Goal: Task Accomplishment & Management: Manage account settings

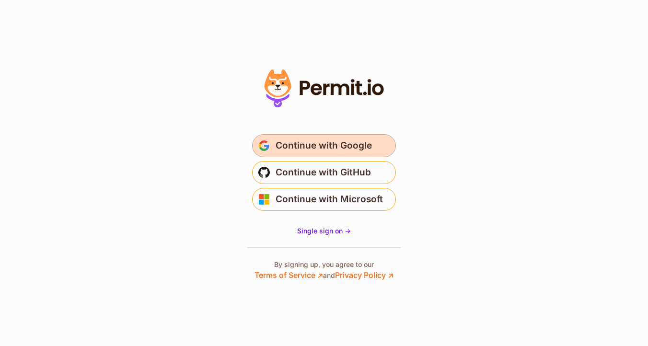
click at [304, 136] on button "Continue with Google" at bounding box center [324, 145] width 144 height 23
click at [300, 153] on span "Continue with Google" at bounding box center [324, 145] width 96 height 15
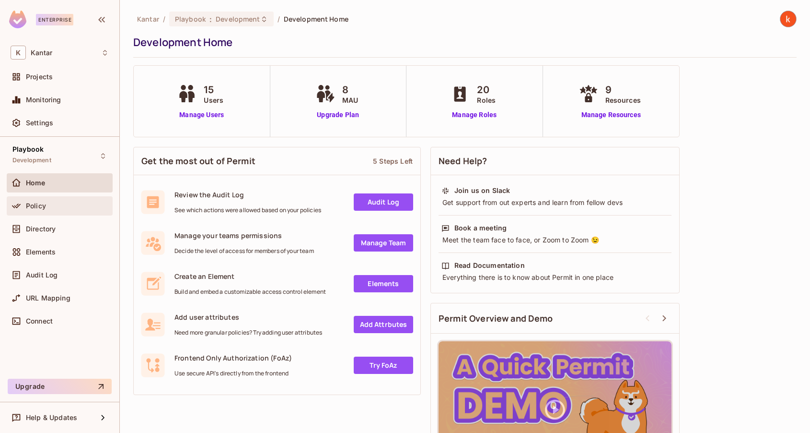
click at [36, 206] on span "Policy" at bounding box center [36, 206] width 20 height 8
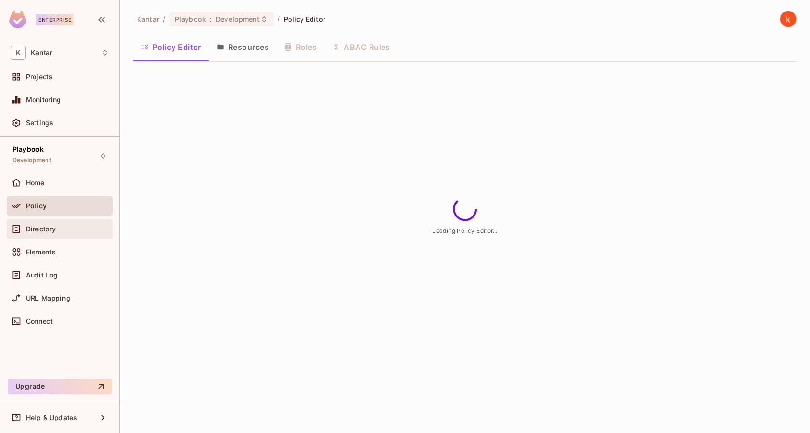
click at [34, 229] on span "Directory" at bounding box center [41, 229] width 30 height 8
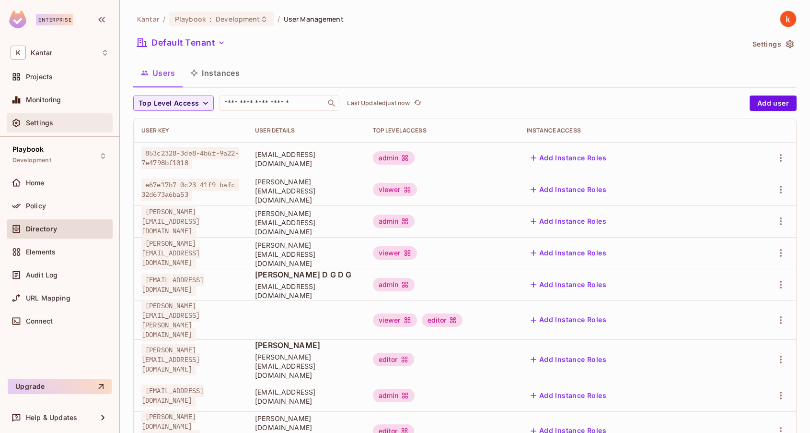
click at [41, 122] on span "Settings" at bounding box center [39, 123] width 27 height 8
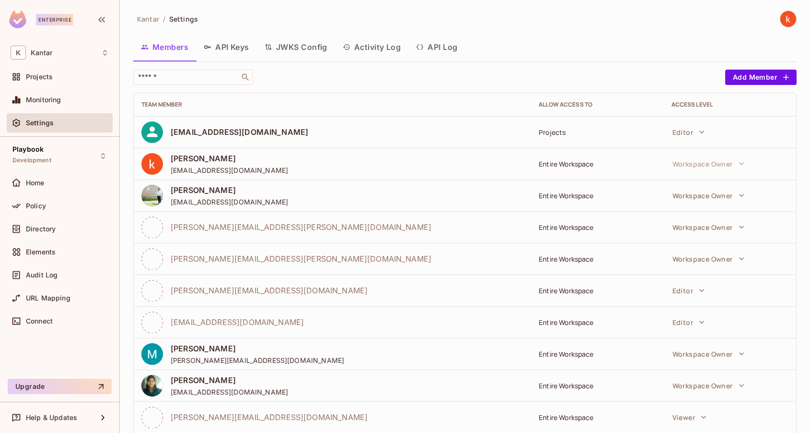
click at [239, 47] on button "API Keys" at bounding box center [226, 47] width 61 height 24
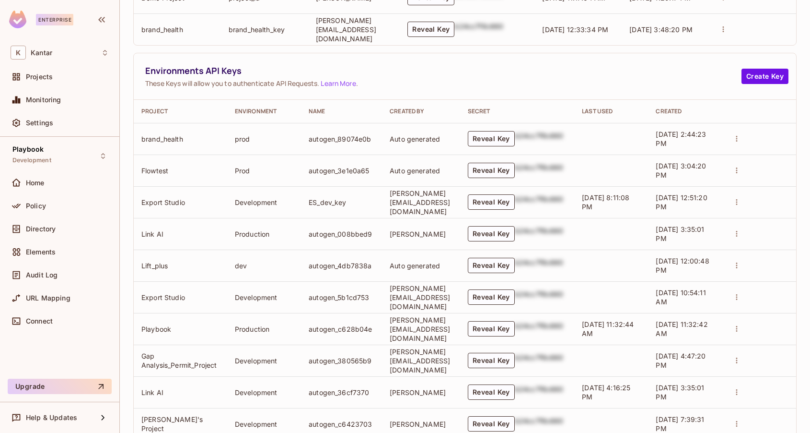
scroll to position [458, 0]
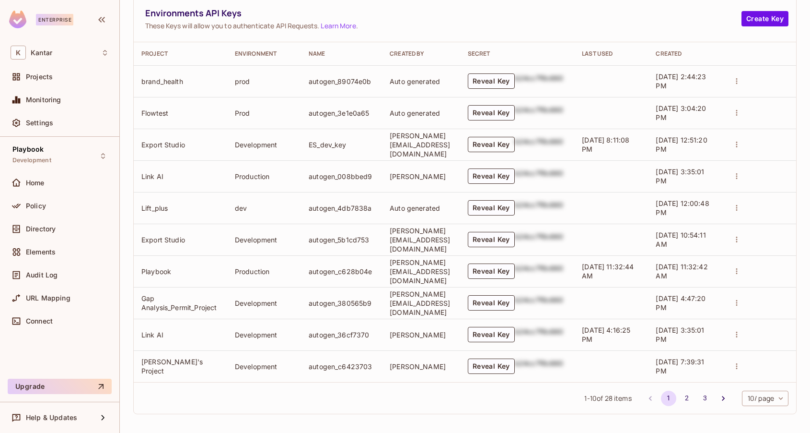
click at [515, 141] on button "Reveal Key" at bounding box center [491, 144] width 47 height 15
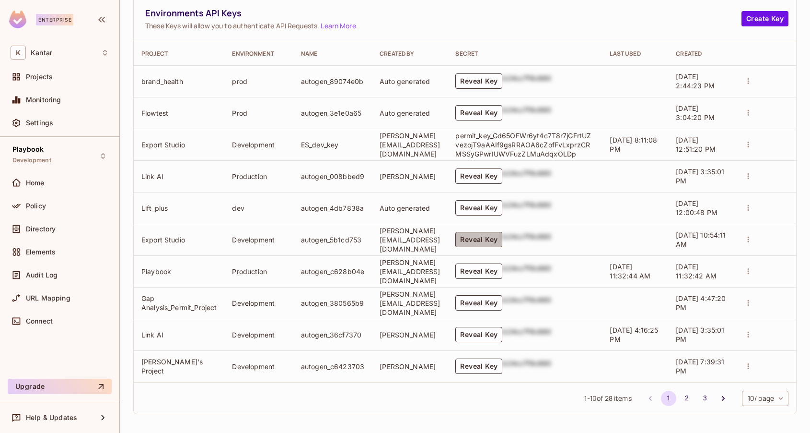
click at [502, 235] on button "Reveal Key" at bounding box center [479, 239] width 47 height 15
click at [684, 396] on button "2" at bounding box center [687, 397] width 15 height 15
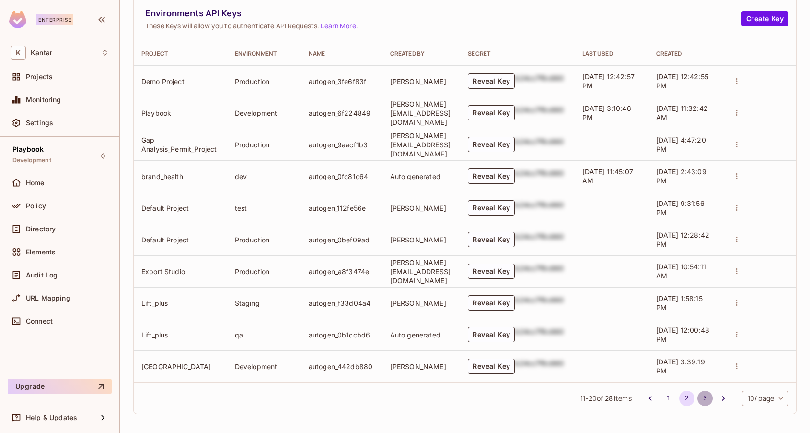
click at [708, 396] on button "3" at bounding box center [705, 397] width 15 height 15
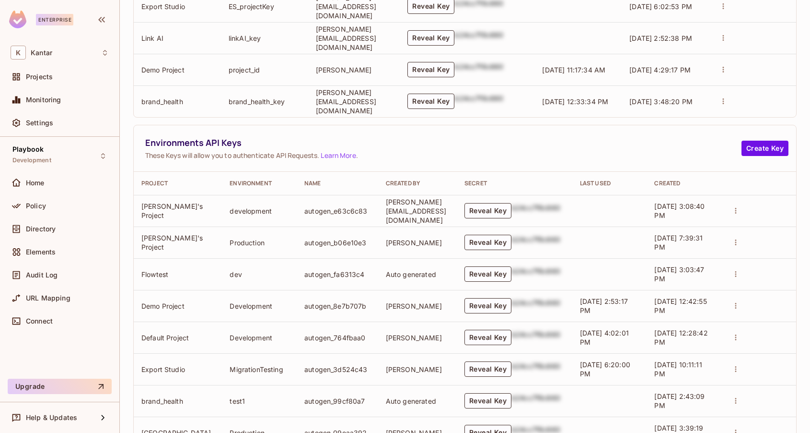
scroll to position [395, 0]
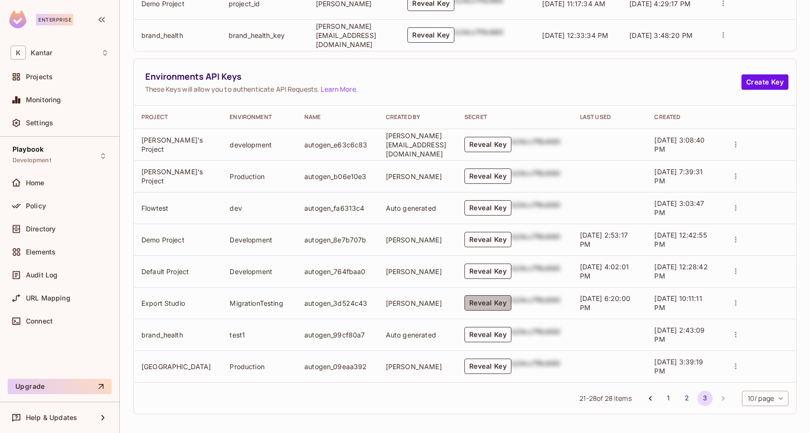
click at [483, 300] on button "Reveal Key" at bounding box center [488, 302] width 47 height 15
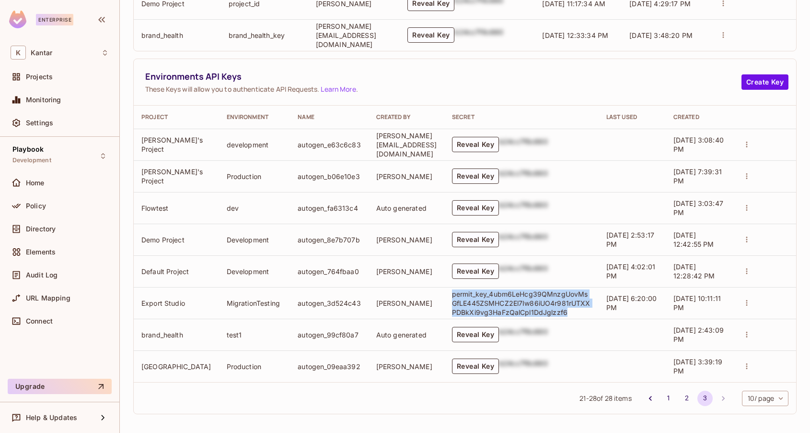
drag, startPoint x: 568, startPoint y: 309, endPoint x: 451, endPoint y: 291, distance: 118.4
click at [452, 291] on p "permit_key_4ubm6LeHcg39QMnzgUovMsGfLE445ZSMHCZ2El7Iw86iUO4r981rUTXXPDBkXi9vg3Ha…" at bounding box center [521, 302] width 139 height 27
copy p "permit_key_4ubm6LeHcg39QMnzgUovMsGfLE445ZSMHCZ2El7Iw86iUO4r981rUTXXPDBkXi9vg3Ha…"
click at [668, 395] on button "1" at bounding box center [668, 397] width 15 height 15
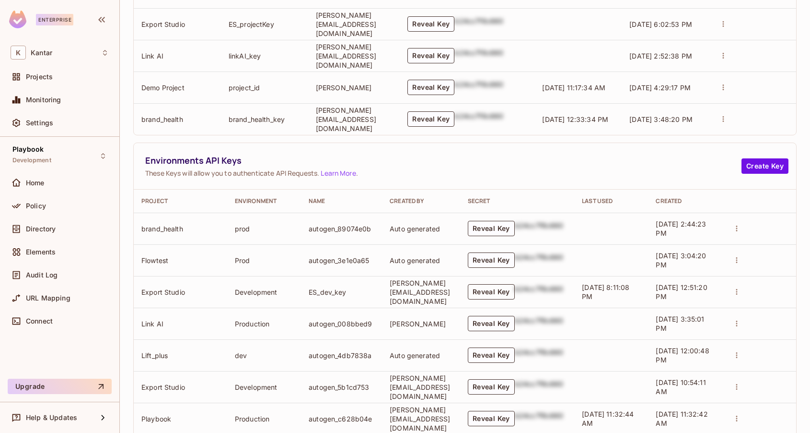
scroll to position [458, 0]
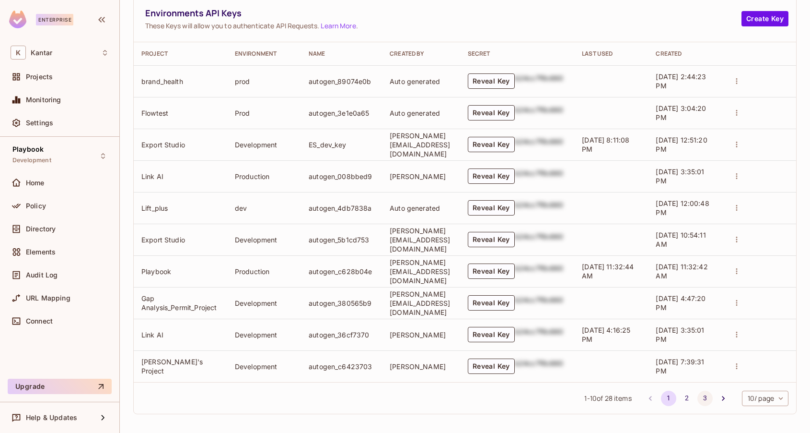
click at [703, 395] on button "3" at bounding box center [705, 397] width 15 height 15
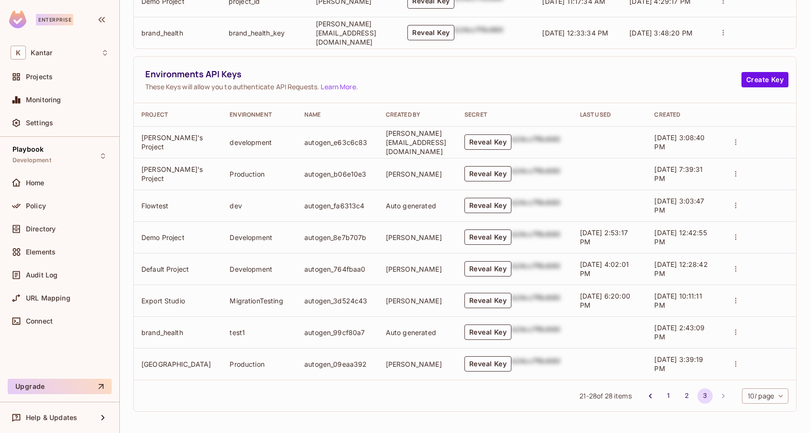
scroll to position [395, 0]
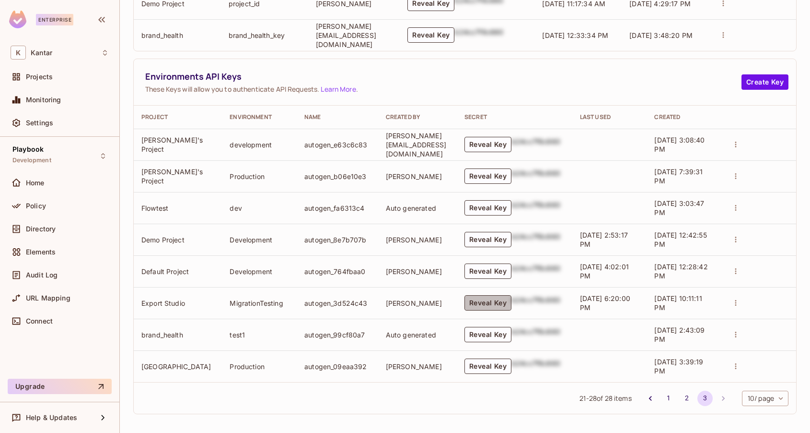
click at [499, 304] on button "Reveal Key" at bounding box center [488, 302] width 47 height 15
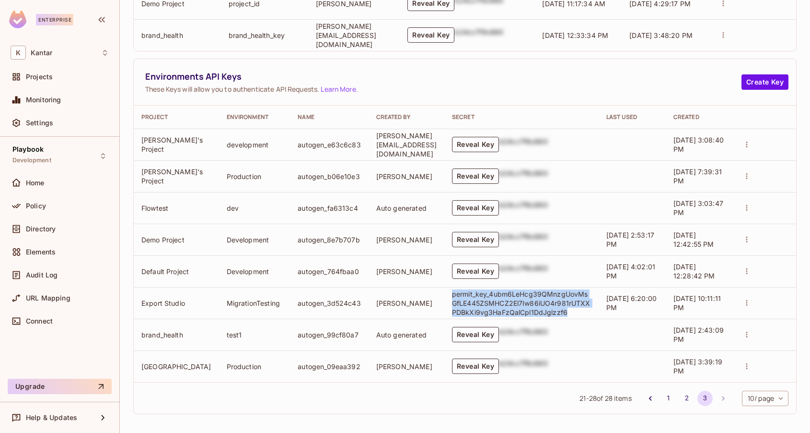
drag, startPoint x: 568, startPoint y: 313, endPoint x: 451, endPoint y: 291, distance: 119.5
click at [452, 291] on p "permit_key_4ubm6LeHcg39QMnzgUovMsGfLE445ZSMHCZ2El7Iw86iUO4r981rUTXXPDBkXi9vg3Ha…" at bounding box center [521, 302] width 139 height 27
copy p "permit_key_4ubm6LeHcg39QMnzgUovMsGfLE445ZSMHCZ2El7Iw86iUO4r981rUTXXPDBkXi9vg3Ha…"
click at [666, 393] on button "1" at bounding box center [668, 397] width 15 height 15
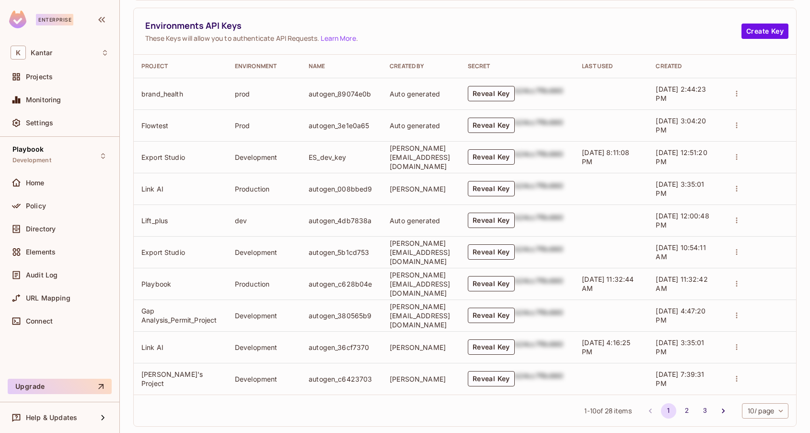
scroll to position [458, 0]
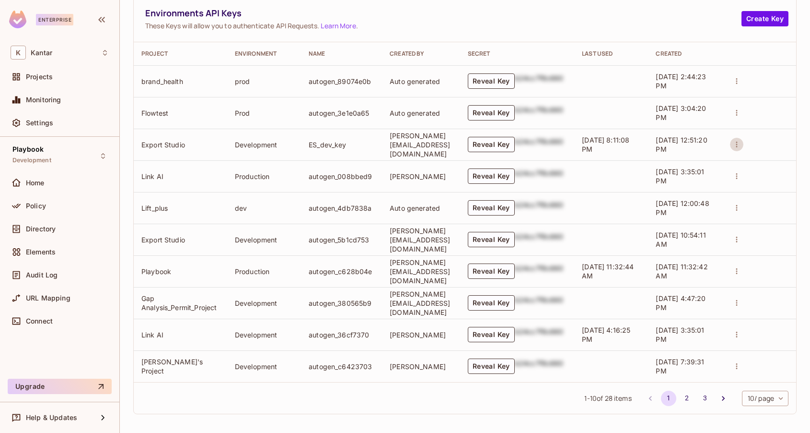
click at [741, 140] on icon "actions" at bounding box center [737, 144] width 9 height 9
click at [682, 394] on div at bounding box center [405, 216] width 810 height 433
click at [685, 394] on button "2" at bounding box center [687, 397] width 15 height 15
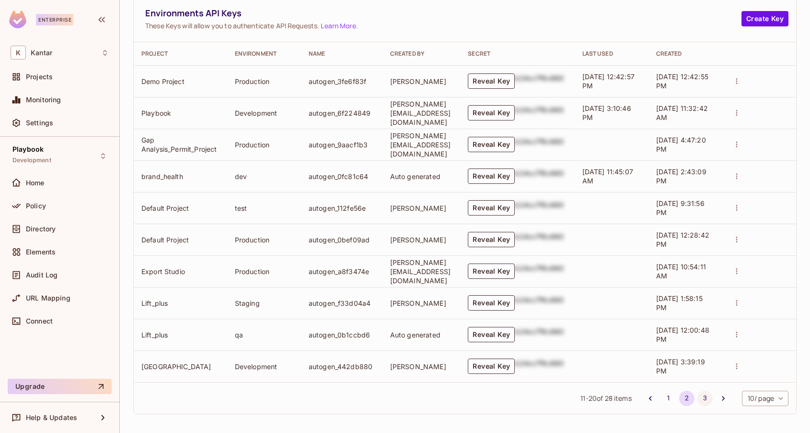
click at [704, 395] on button "3" at bounding box center [705, 397] width 15 height 15
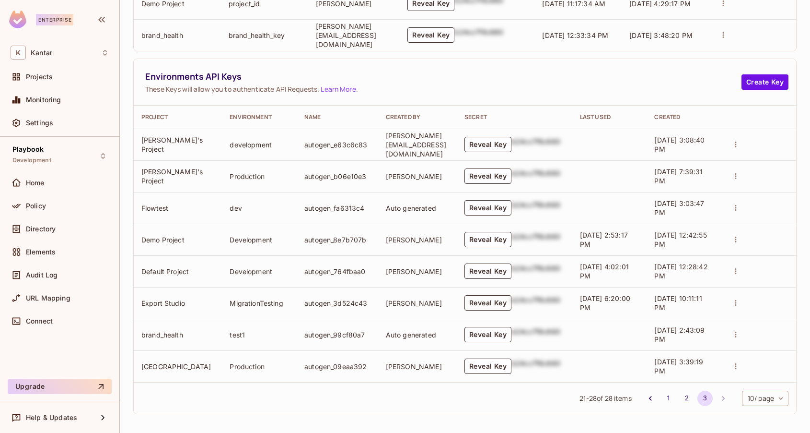
click at [490, 301] on button "Reveal Key" at bounding box center [488, 302] width 47 height 15
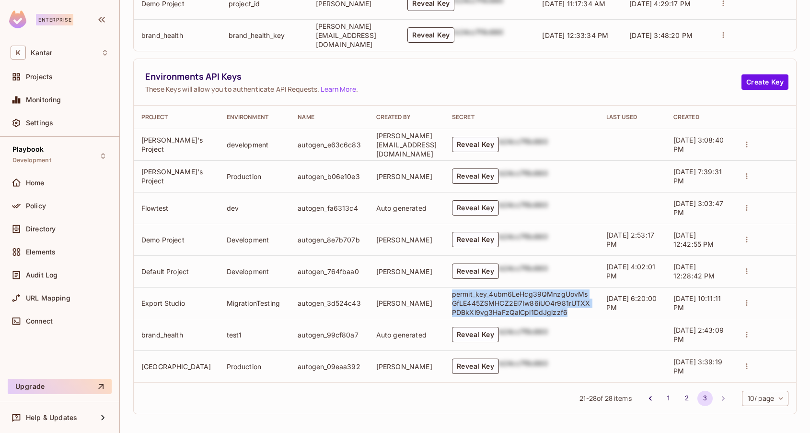
drag, startPoint x: 452, startPoint y: 290, endPoint x: 570, endPoint y: 307, distance: 119.2
click at [570, 307] on p "permit_key_4ubm6LeHcg39QMnzgUovMsGfLE445ZSMHCZ2El7Iw86iUO4r981rUTXXPDBkXi9vg3Ha…" at bounding box center [521, 302] width 139 height 27
copy p "permit_key_4ubm6LeHcg39QMnzgUovMsGfLE445ZSMHCZ2El7Iw86iUO4r981rUTXXPDBkXi9vg3Ha…"
click at [575, 312] on p "permit_key_4ubm6LeHcg39QMnzgUovMsGfLE445ZSMHCZ2El7Iw86iUO4r981rUTXXPDBkXi9vg3Ha…" at bounding box center [521, 302] width 139 height 27
drag, startPoint x: 566, startPoint y: 310, endPoint x: 449, endPoint y: 290, distance: 118.7
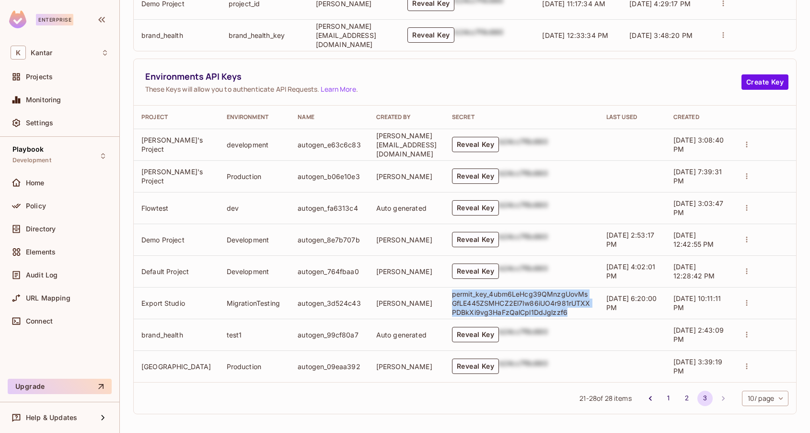
click at [449, 290] on td "permit_key_4ubm6LeHcg39QMnzgUovMsGfLE445ZSMHCZ2El7Iw86iUO4r981rUTXXPDBkXi9vg3Ha…" at bounding box center [522, 303] width 154 height 32
copy p "permit_key_4ubm6LeHcg39QMnzgUovMsGfLE445ZSMHCZ2El7Iw86iUO4r981rUTXXPDBkXi9vg3Ha…"
